Goal: Find specific page/section: Find specific page/section

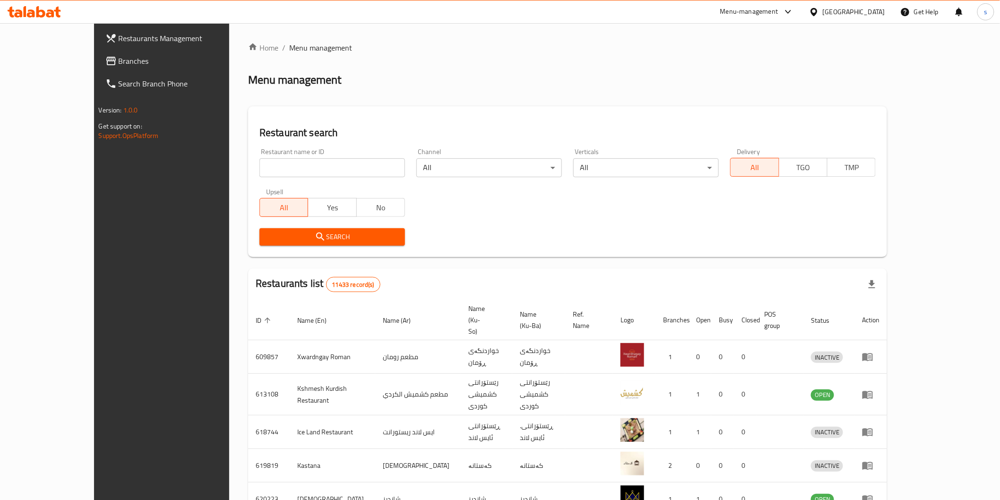
click at [98, 53] on link "Branches" at bounding box center [179, 61] width 163 height 23
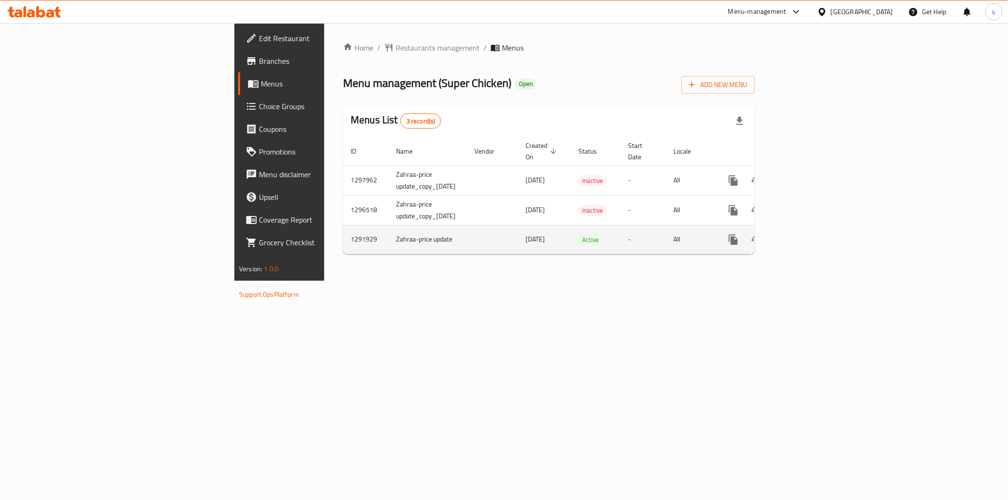
click at [525, 233] on span "[DATE]" at bounding box center [534, 239] width 19 height 12
click at [807, 234] on icon "enhanced table" at bounding box center [800, 239] width 11 height 11
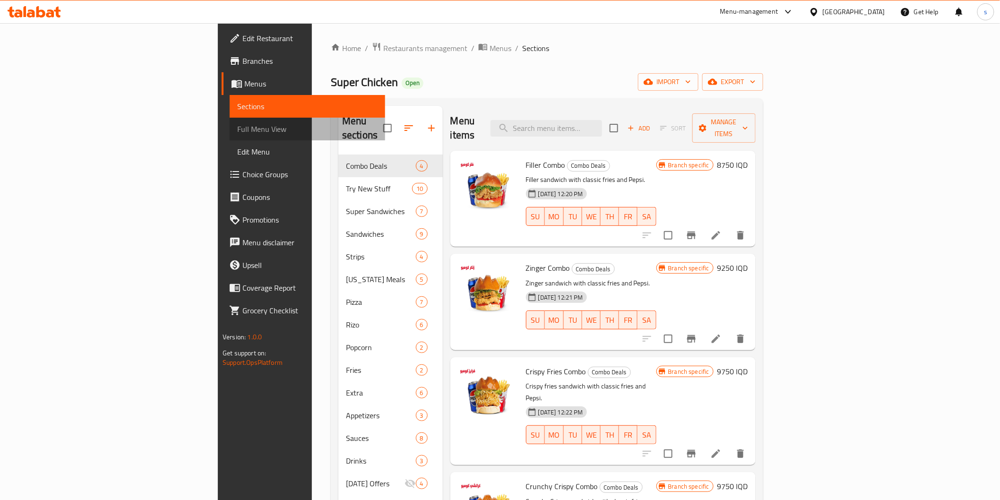
click at [237, 128] on span "Full Menu View" at bounding box center [307, 128] width 140 height 11
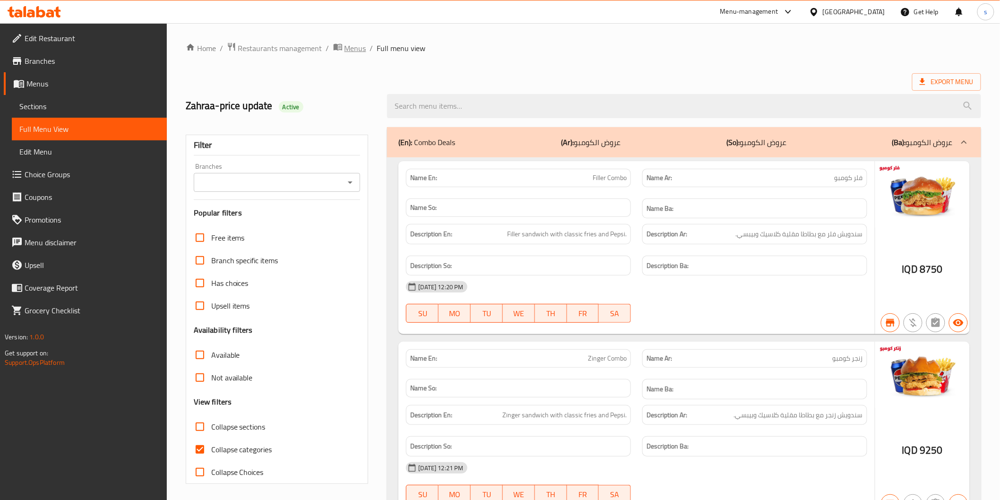
click at [338, 52] on span "breadcrumb" at bounding box center [338, 48] width 11 height 12
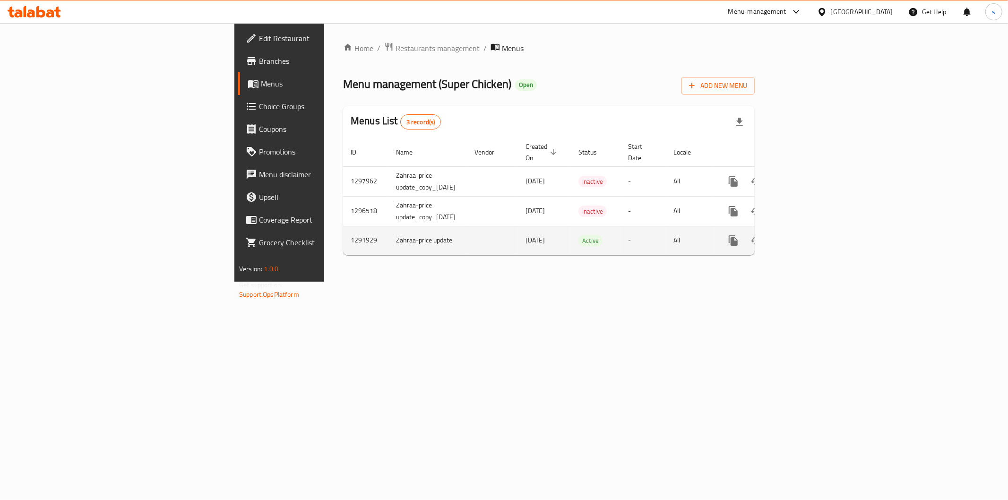
drag, startPoint x: 378, startPoint y: 231, endPoint x: 427, endPoint y: 237, distance: 49.6
click at [518, 237] on td "[DATE]" at bounding box center [544, 240] width 53 height 29
click at [805, 236] on icon "enhanced table" at bounding box center [801, 240] width 9 height 9
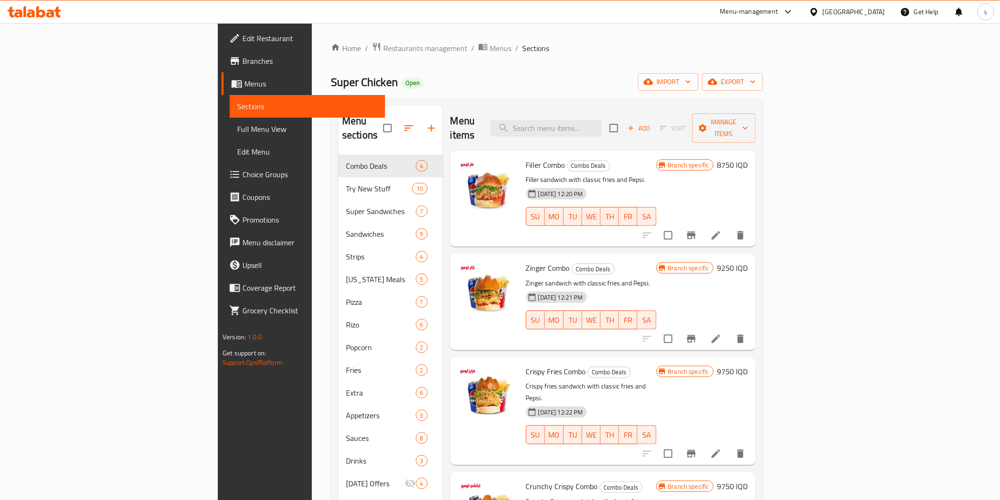
click at [237, 132] on span "Full Menu View" at bounding box center [307, 128] width 140 height 11
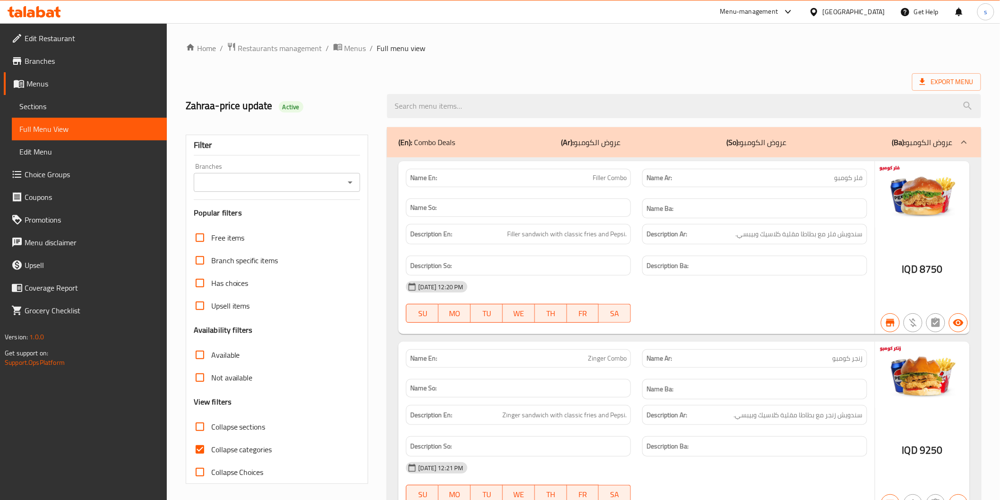
click at [215, 188] on input "Branches" at bounding box center [269, 182] width 145 height 13
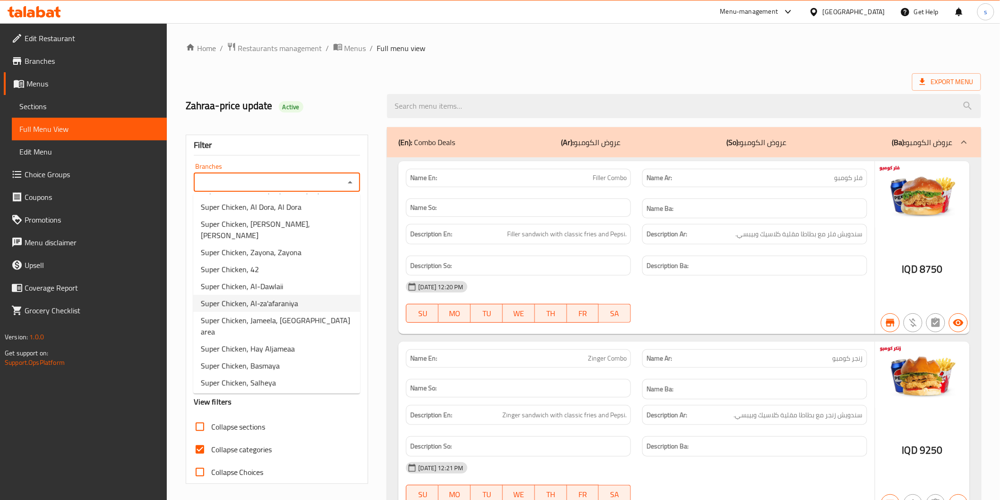
scroll to position [113, 0]
click at [239, 410] on span "Super Chicken, Al Bayae" at bounding box center [240, 415] width 78 height 11
type input "Super Chicken, Al Bayae"
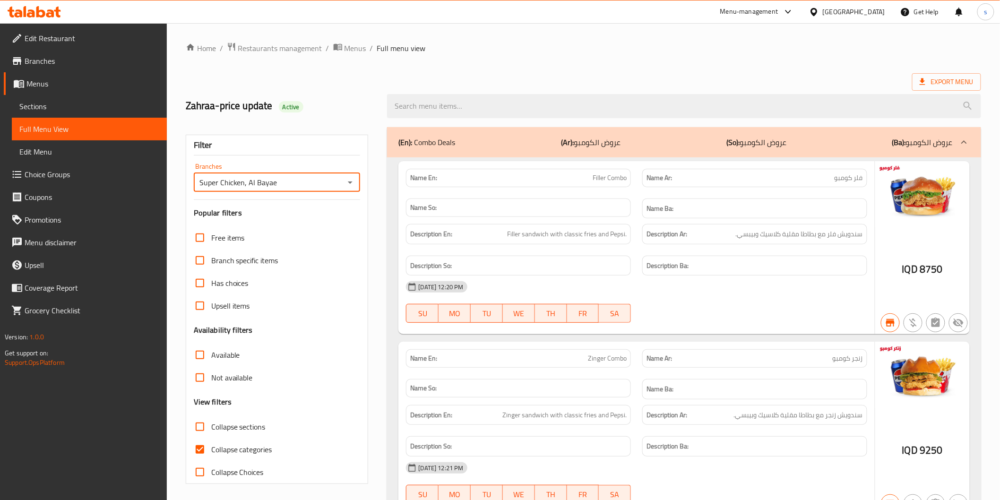
click at [237, 453] on span "Collapse categories" at bounding box center [241, 449] width 61 height 11
click at [211, 453] on input "Collapse categories" at bounding box center [199, 449] width 23 height 23
checkbox input "false"
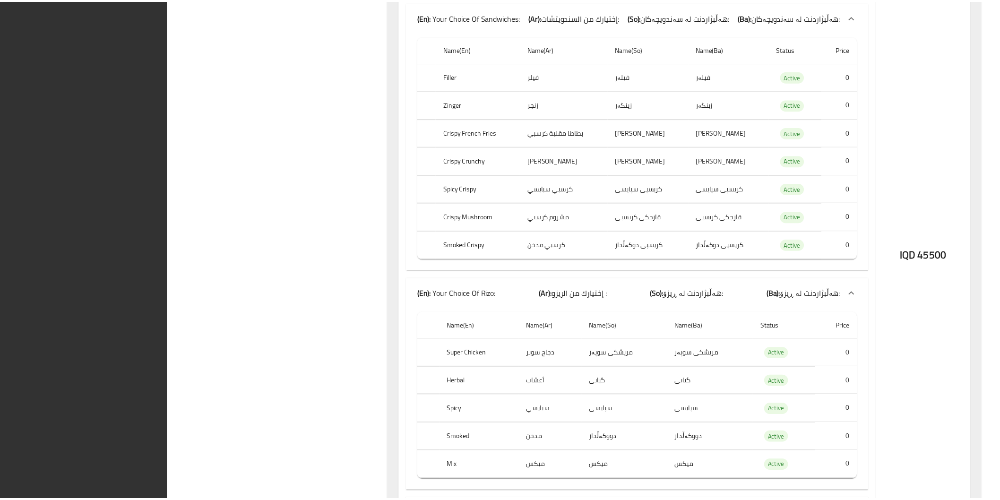
scroll to position [28489, 0]
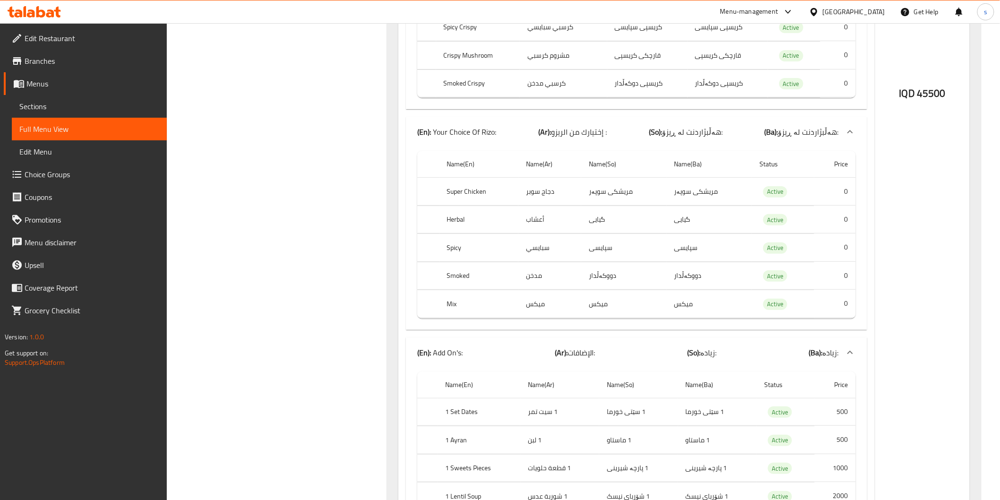
click at [52, 14] on icon at bounding box center [50, 13] width 8 height 8
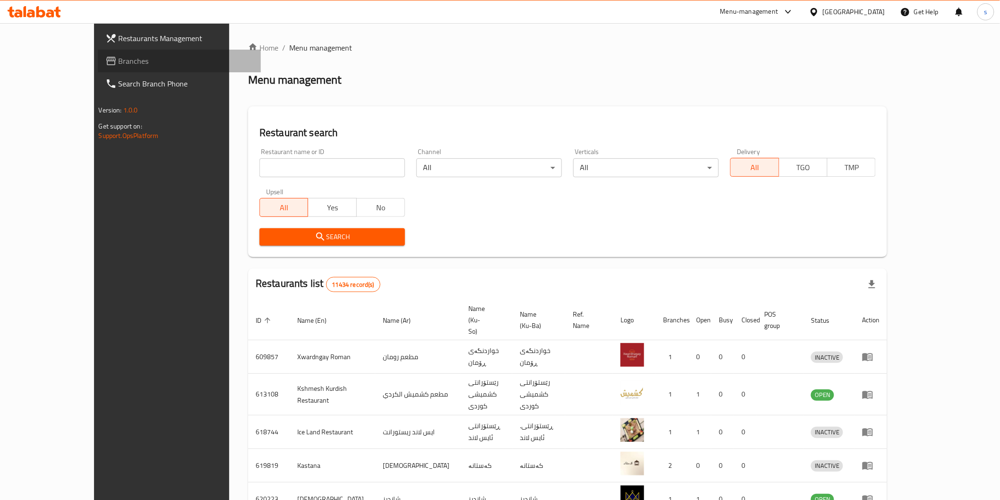
drag, startPoint x: 0, startPoint y: 0, endPoint x: 61, endPoint y: 65, distance: 89.2
click at [119, 65] on span "Branches" at bounding box center [186, 60] width 135 height 11
